Goal: Obtain resource: Download file/media

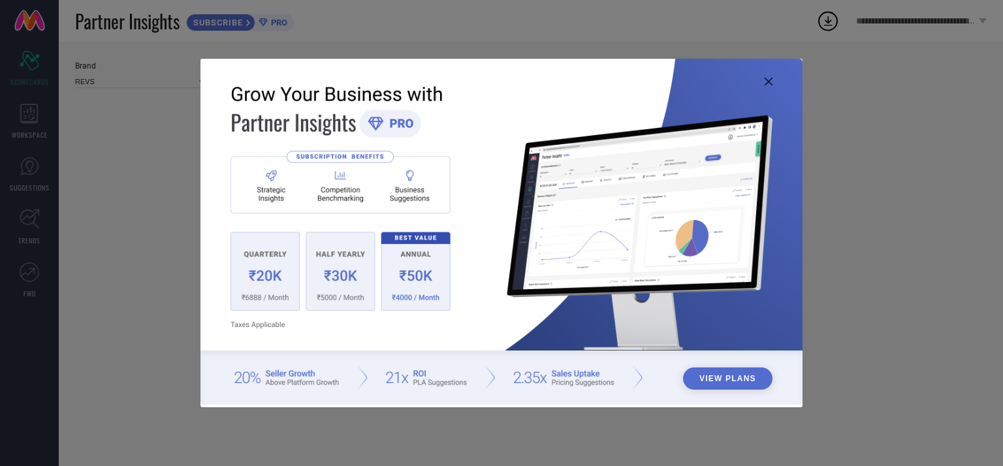
type input "All"
click at [766, 80] on icon at bounding box center [769, 82] width 8 height 8
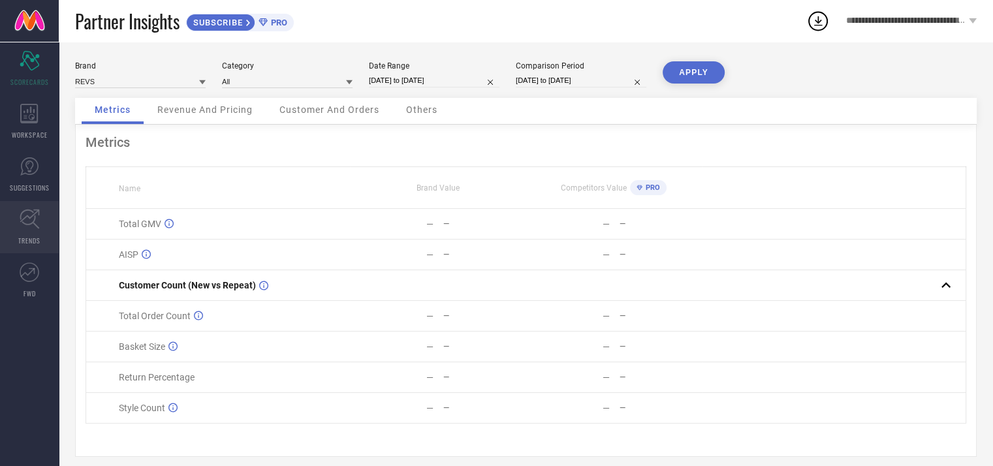
click at [36, 221] on icon at bounding box center [30, 219] width 20 height 20
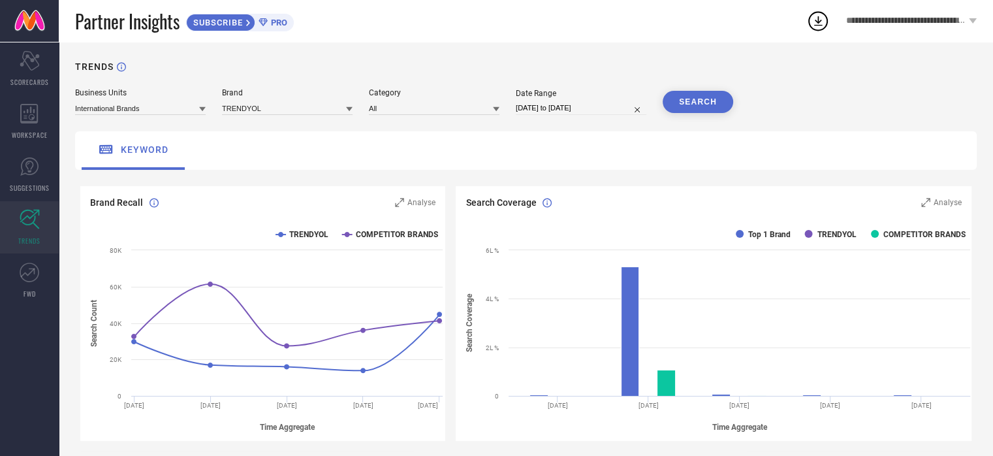
drag, startPoint x: 714, startPoint y: 39, endPoint x: 709, endPoint y: 50, distance: 12.3
click at [714, 39] on div "Partner Insights SUBSCRIBE PRO" at bounding box center [440, 21] width 731 height 42
click at [422, 204] on span "Analyse" at bounding box center [421, 202] width 28 height 9
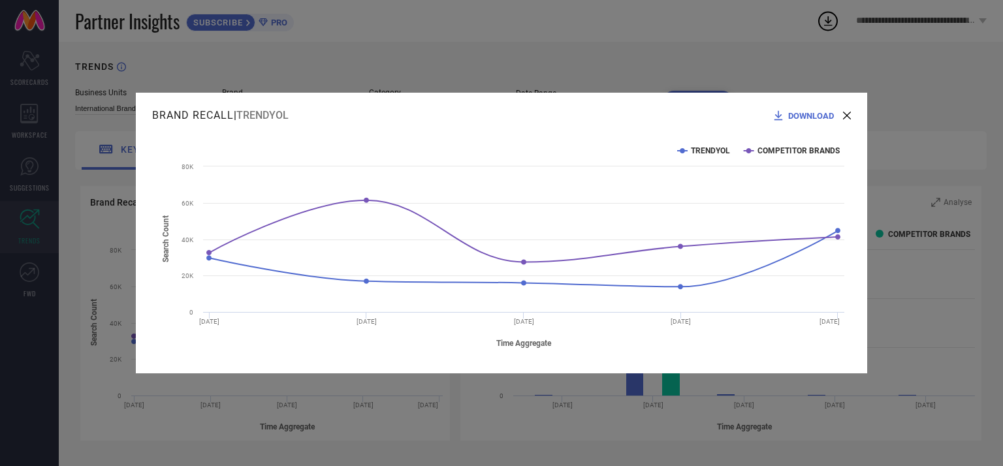
click at [805, 109] on div "DOWNLOAD" at bounding box center [806, 115] width 69 height 13
click at [397, 25] on div "Brand Recall | TRENDYOL DOWNLOAD Created with Highcharts 9.3.3 Time Aggregate S…" at bounding box center [501, 233] width 1003 height 466
click at [822, 116] on span "DOWNLOAD" at bounding box center [811, 116] width 46 height 10
click at [852, 114] on div "Brand Recall | TRENDYOL DOWNLOAD Created with Highcharts 9.3.3 Time Aggregate S…" at bounding box center [501, 233] width 731 height 281
click at [846, 116] on icon at bounding box center [847, 116] width 8 height 8
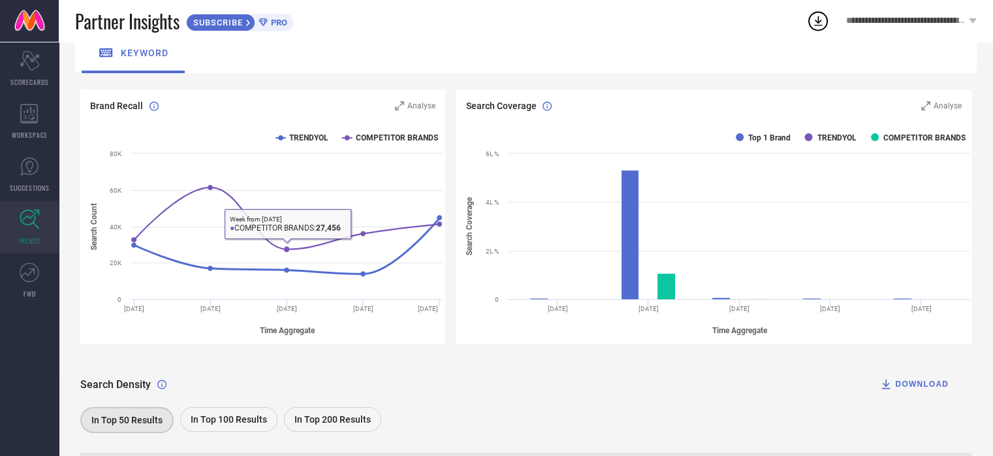
scroll to position [196, 0]
